Goal: Task Accomplishment & Management: Manage account settings

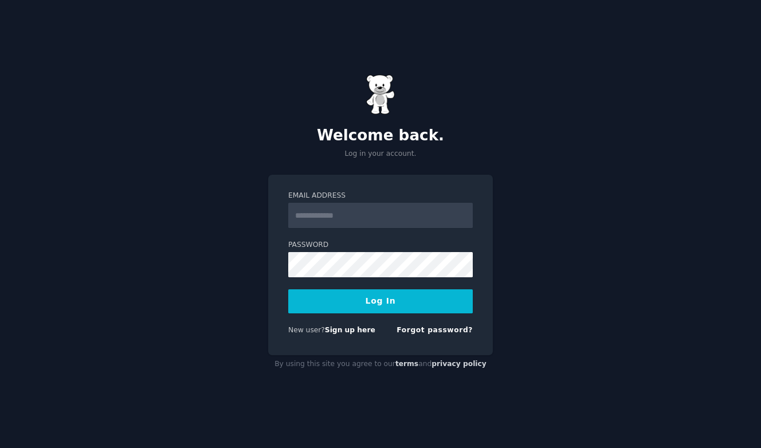
type input "**********"
click at [364, 294] on button "Log In" at bounding box center [380, 301] width 185 height 24
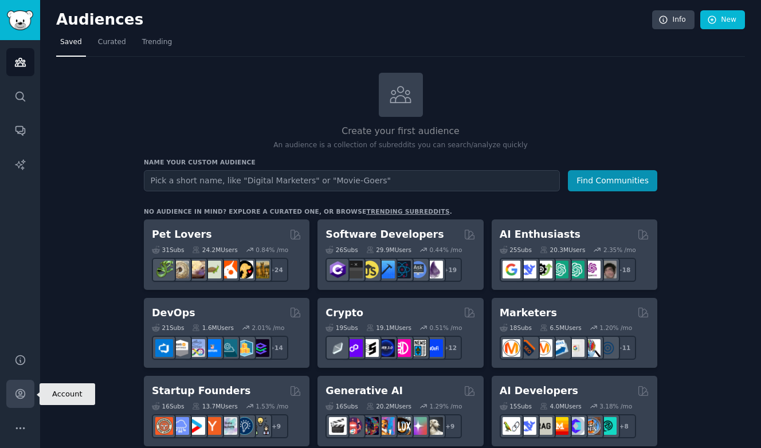
click at [18, 393] on icon "Sidebar" at bounding box center [20, 394] width 12 height 12
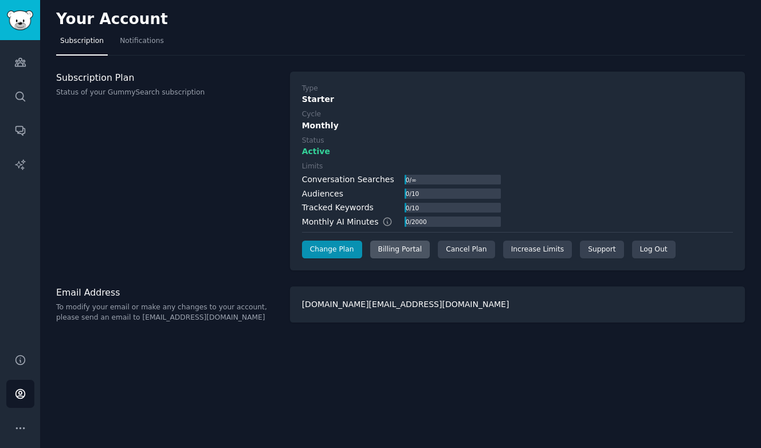
click at [389, 256] on div "Billing Portal" at bounding box center [400, 250] width 60 height 18
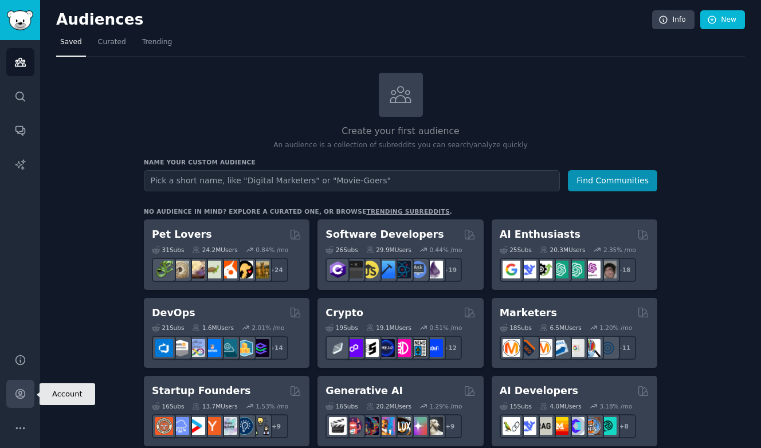
click at [26, 398] on link "Account" at bounding box center [20, 394] width 28 height 28
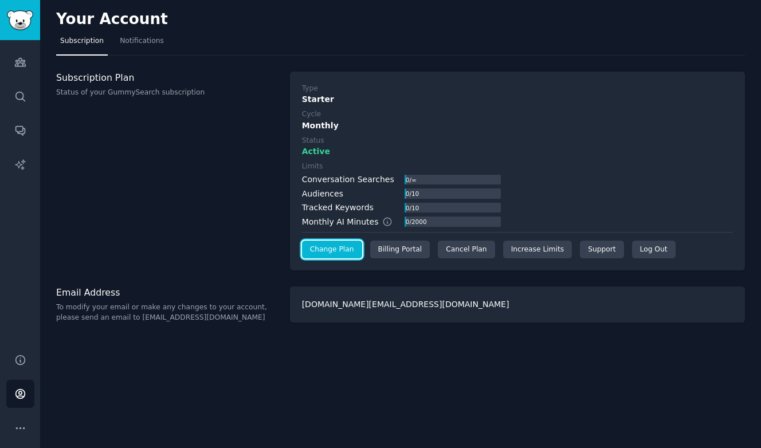
click at [329, 257] on link "Change Plan" at bounding box center [332, 250] width 60 height 18
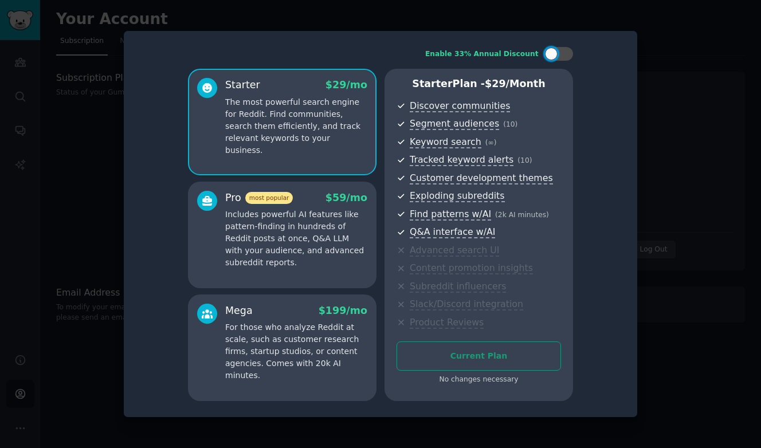
click at [75, 131] on div at bounding box center [380, 224] width 761 height 448
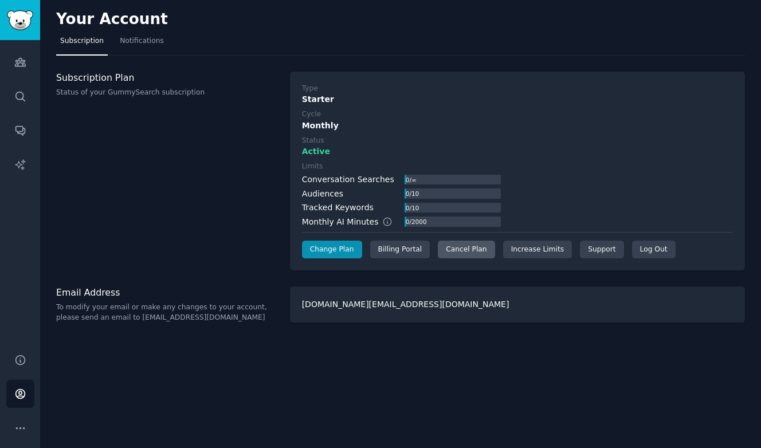
click at [459, 251] on div "Cancel Plan" at bounding box center [466, 250] width 57 height 18
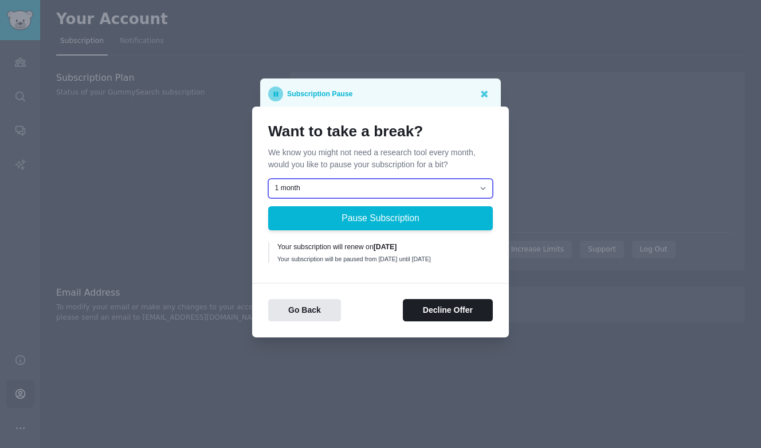
click at [360, 186] on select "1 month 2 months 3 months Choose a custom date to resume" at bounding box center [380, 188] width 225 height 19
click at [146, 254] on div at bounding box center [380, 224] width 761 height 448
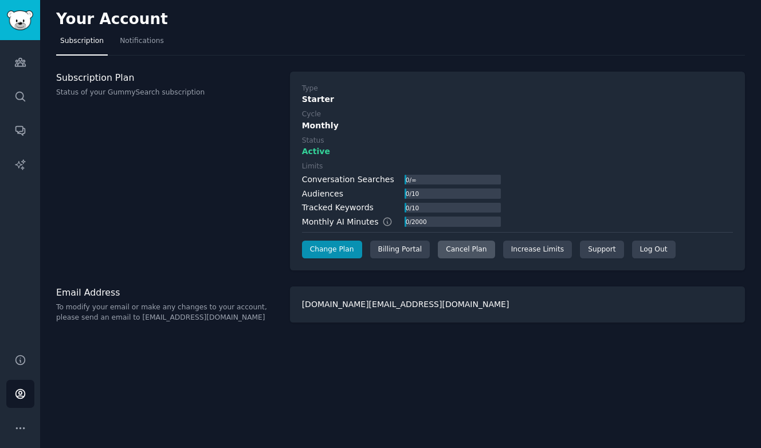
click at [475, 244] on div "Cancel Plan" at bounding box center [466, 250] width 57 height 18
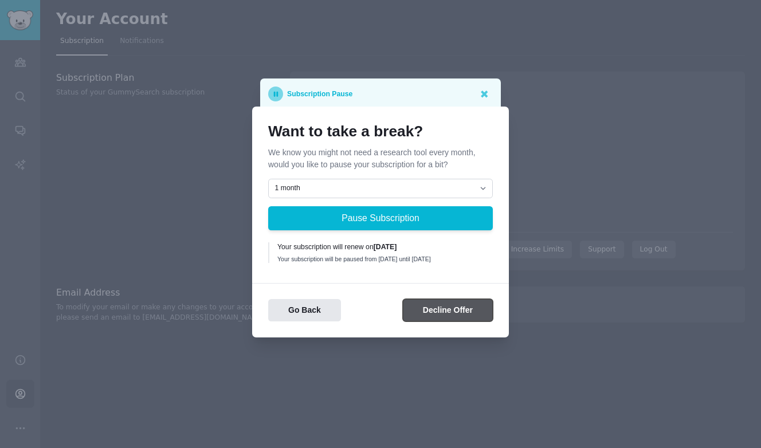
click at [443, 310] on button "Decline Offer" at bounding box center [448, 310] width 90 height 22
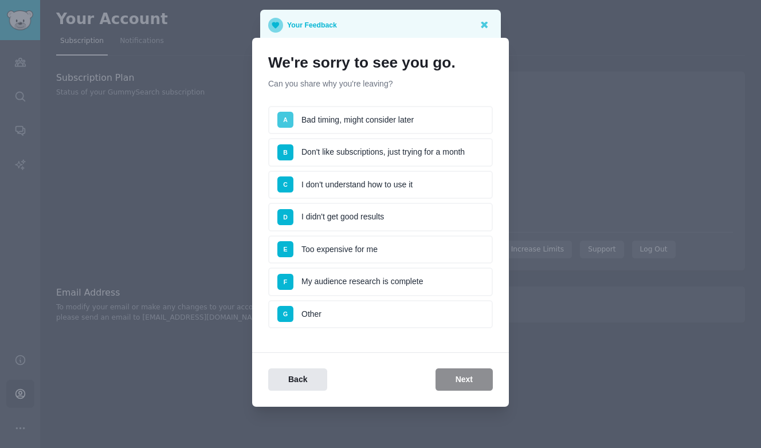
click at [287, 128] on span "A" at bounding box center [285, 120] width 16 height 16
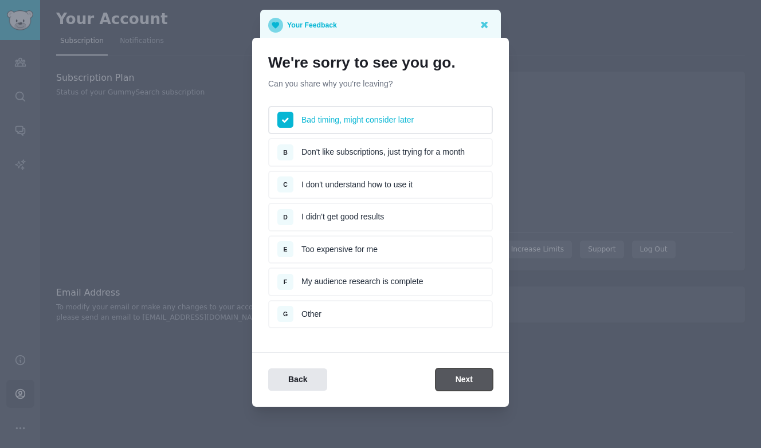
click at [473, 383] on button "Next" at bounding box center [464, 380] width 57 height 22
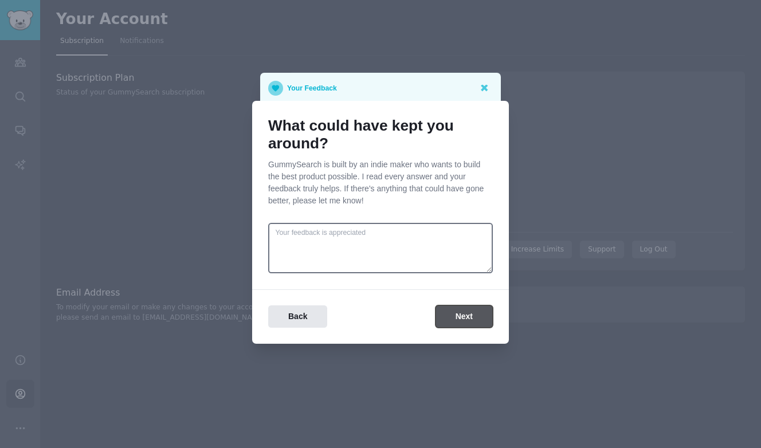
click at [455, 320] on button "Next" at bounding box center [464, 317] width 57 height 22
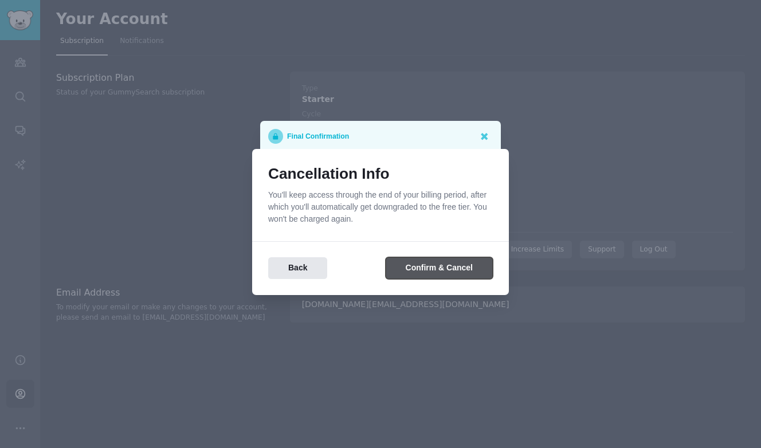
click at [439, 270] on button "Confirm & Cancel" at bounding box center [439, 268] width 107 height 22
